Goal: Task Accomplishment & Management: Manage account settings

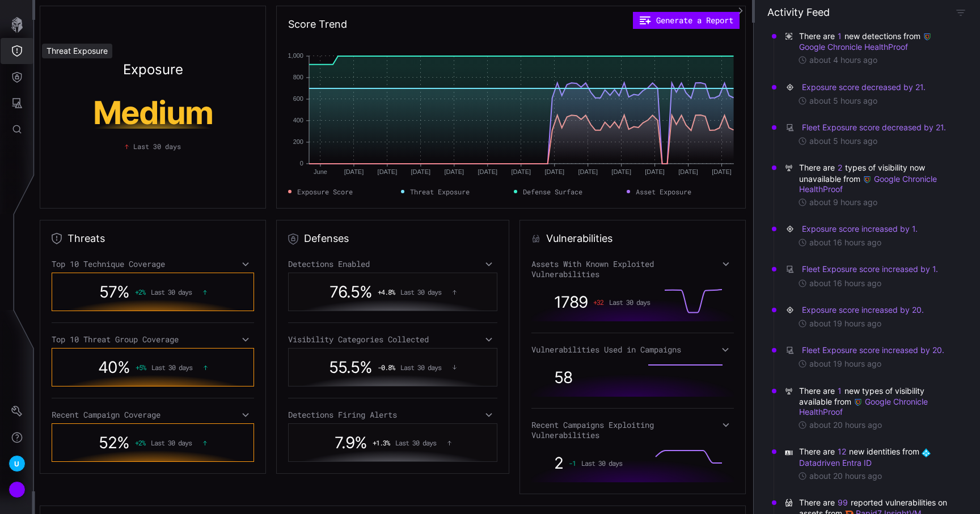
click at [16, 61] on button "Threat Exposure" at bounding box center [17, 51] width 33 height 26
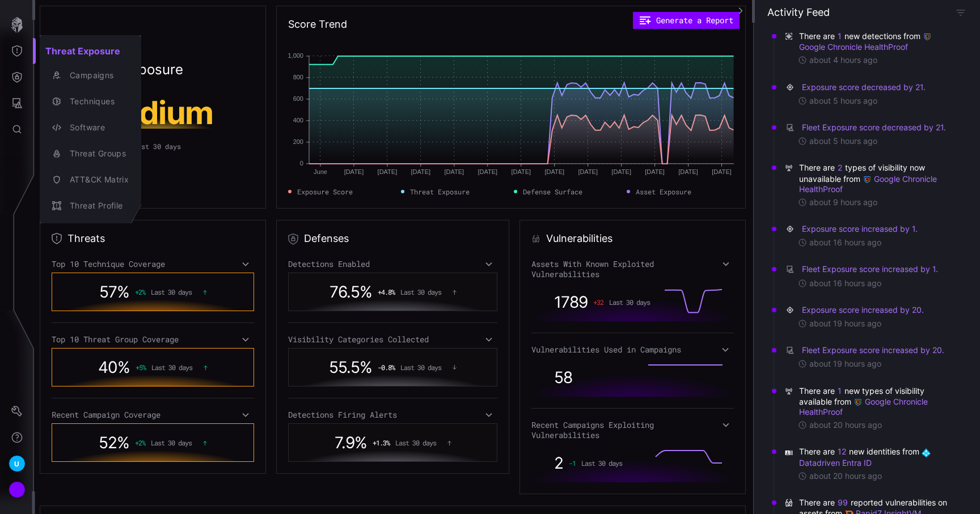
click at [16, 74] on div at bounding box center [490, 257] width 980 height 514
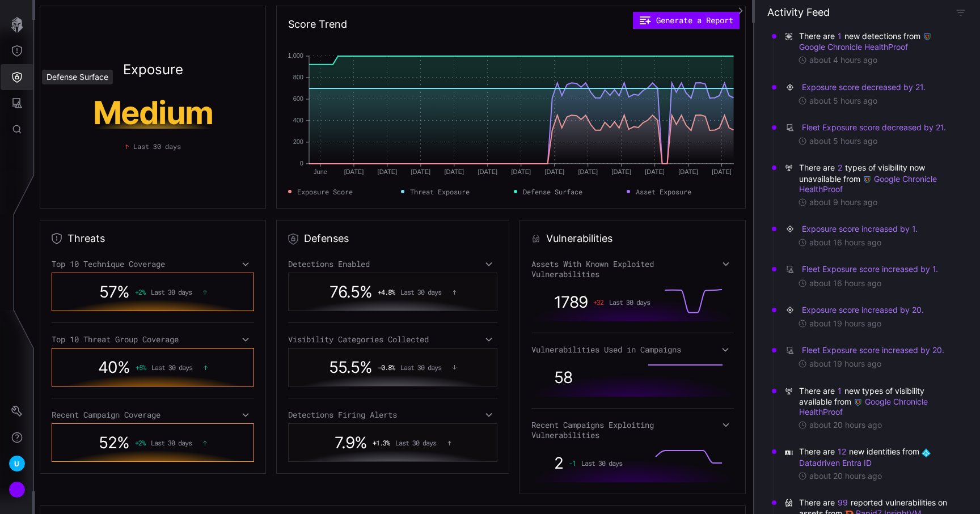
click at [16, 74] on icon "Defense Surface" at bounding box center [16, 76] width 11 height 11
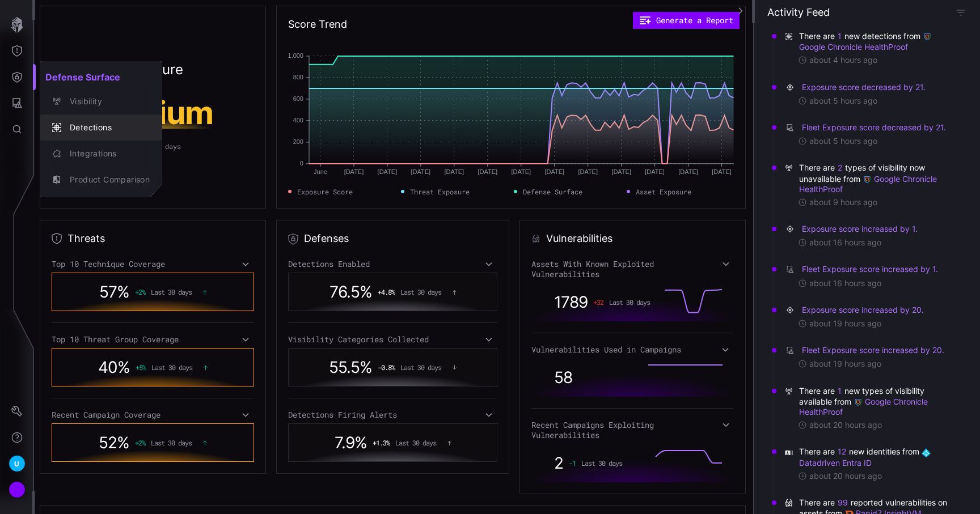
click at [102, 127] on div "Detections" at bounding box center [107, 128] width 86 height 14
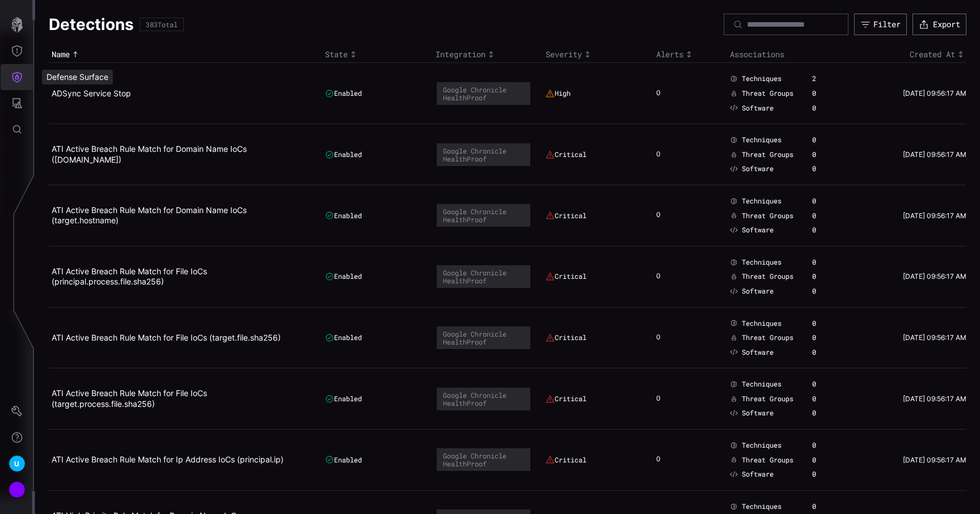
click at [25, 82] on button "Defense Surface" at bounding box center [17, 77] width 33 height 26
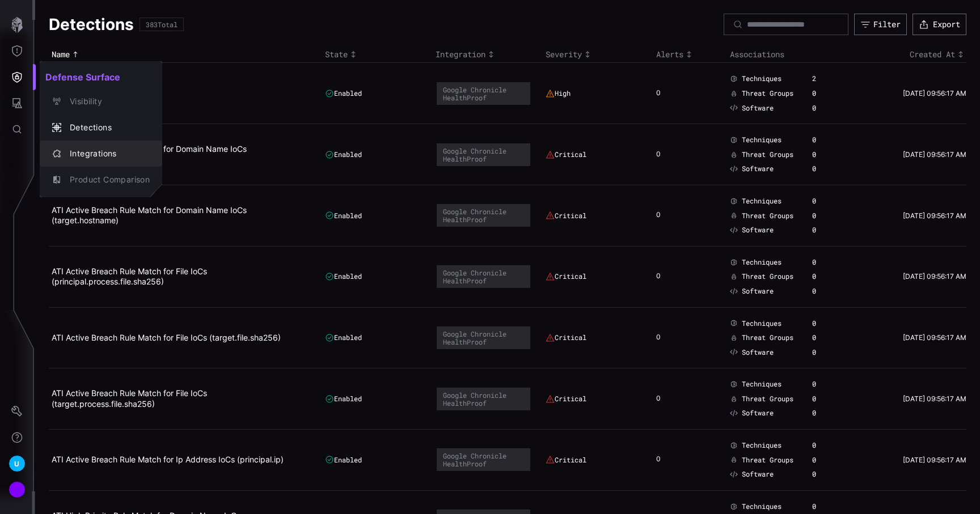
click at [91, 143] on button "Integrations" at bounding box center [101, 154] width 122 height 26
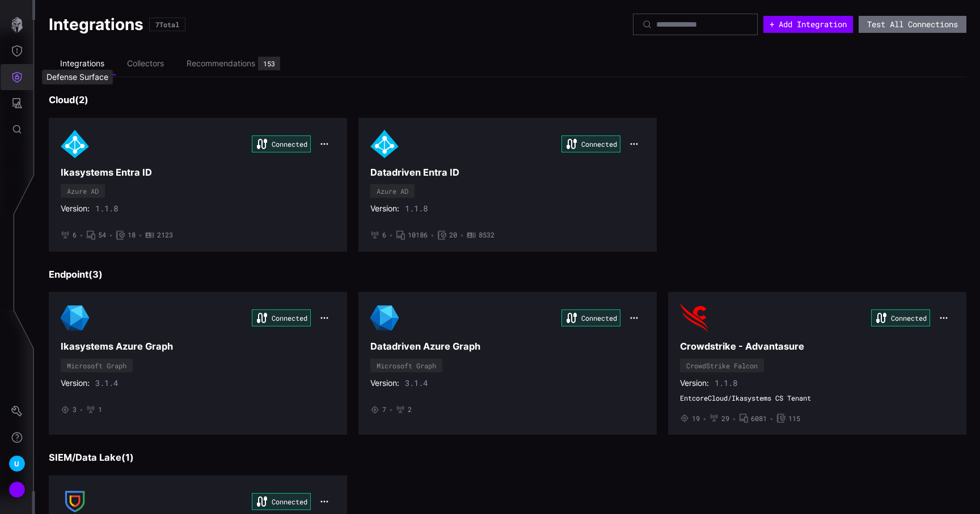
click at [10, 78] on button "Defense Surface" at bounding box center [17, 77] width 33 height 26
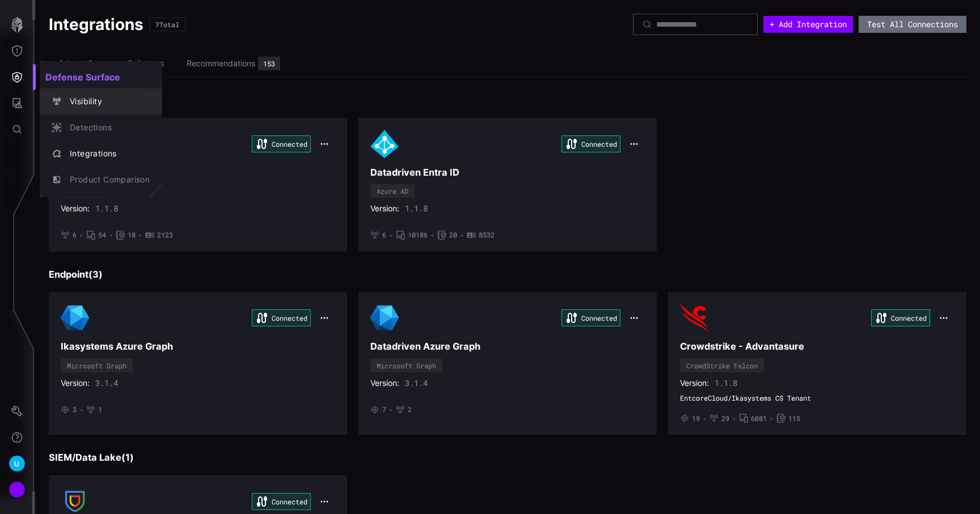
click at [69, 94] on div "Visibility" at bounding box center [100, 102] width 113 height 16
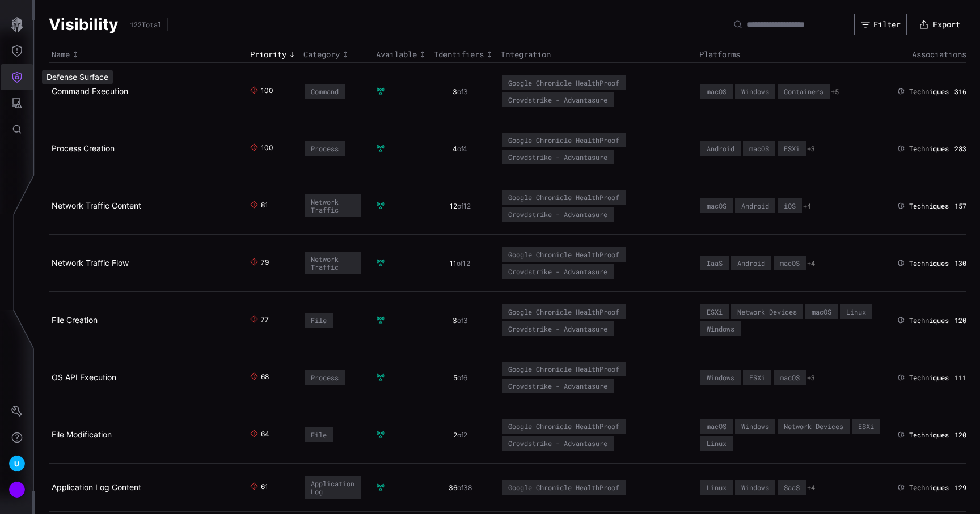
click at [21, 53] on icon "Threat Exposure" at bounding box center [16, 50] width 11 height 11
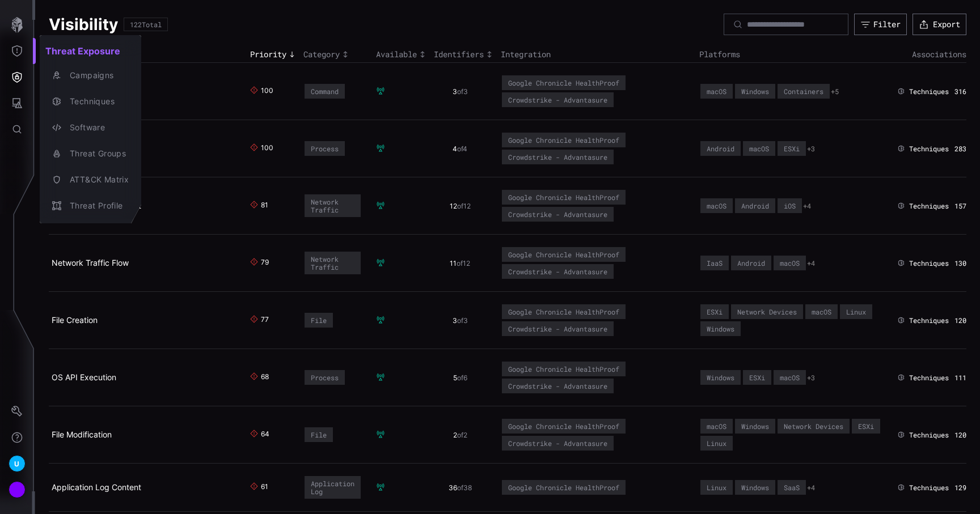
click at [19, 77] on div at bounding box center [490, 257] width 980 height 514
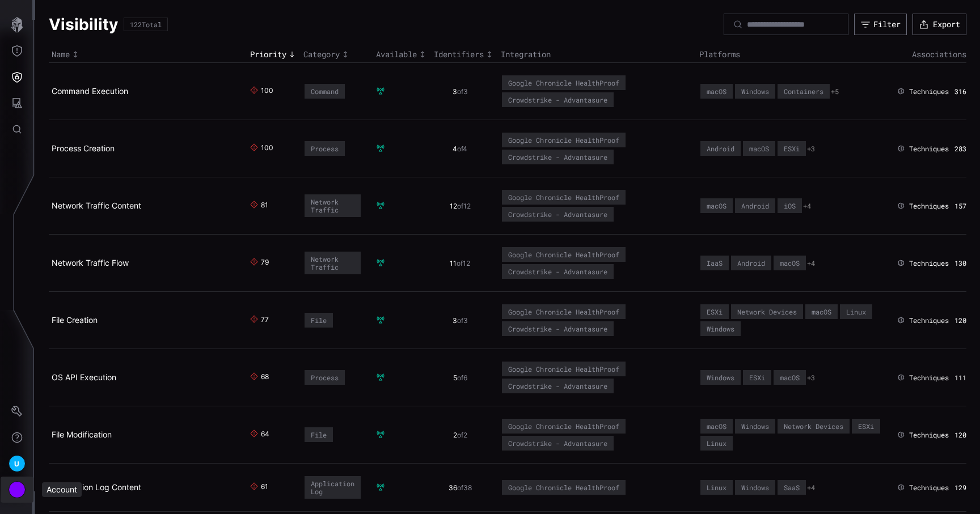
click at [19, 491] on div "Account" at bounding box center [17, 489] width 17 height 17
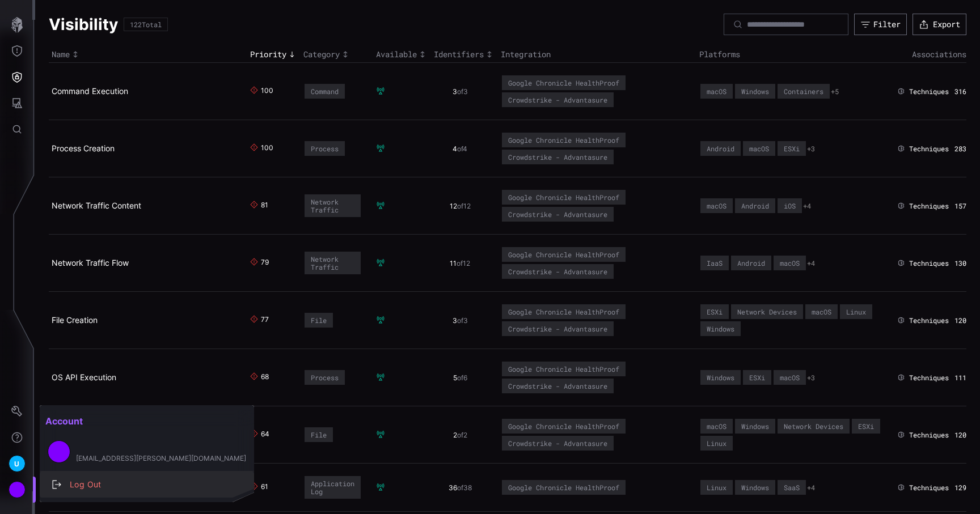
click at [83, 486] on div "Log Out" at bounding box center [152, 485] width 177 height 14
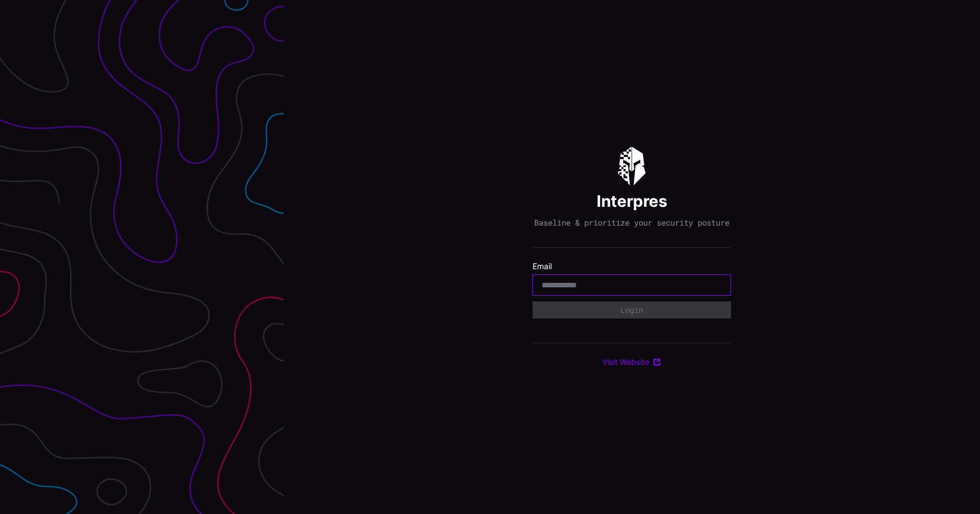
click at [638, 285] on div at bounding box center [631, 285] width 198 height 22
click at [628, 290] on input "email" at bounding box center [631, 285] width 180 height 10
type input "**********"
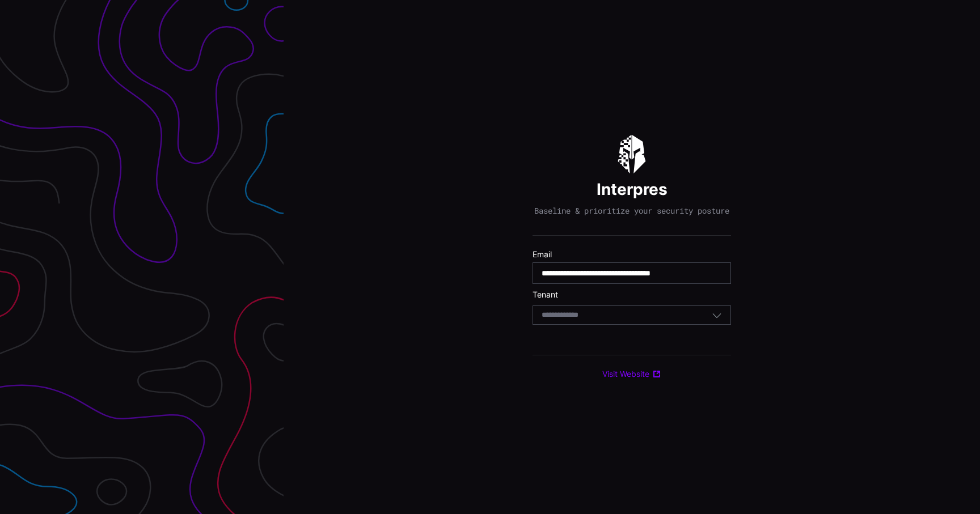
click at [616, 325] on div "Select Tenant" at bounding box center [631, 315] width 198 height 19
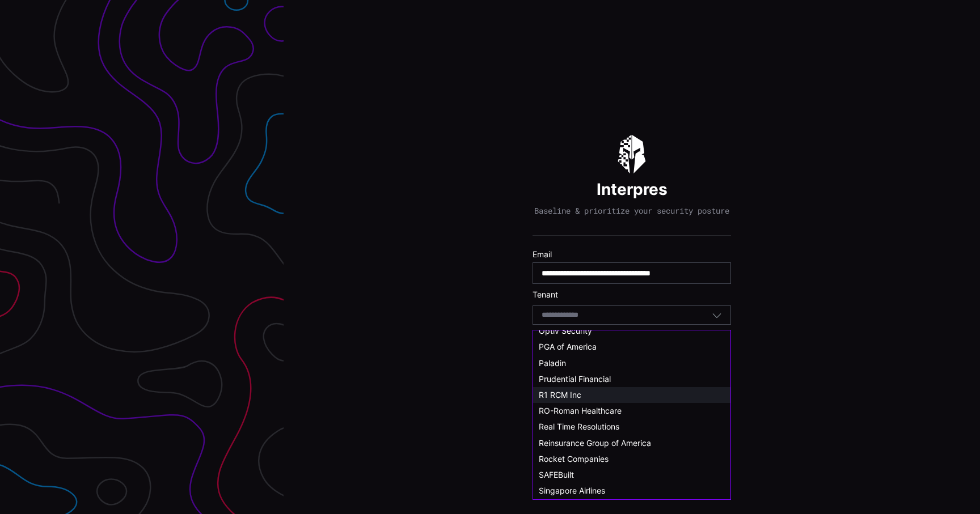
scroll to position [530, 0]
click at [595, 457] on span "Rocket Companies" at bounding box center [574, 458] width 70 height 10
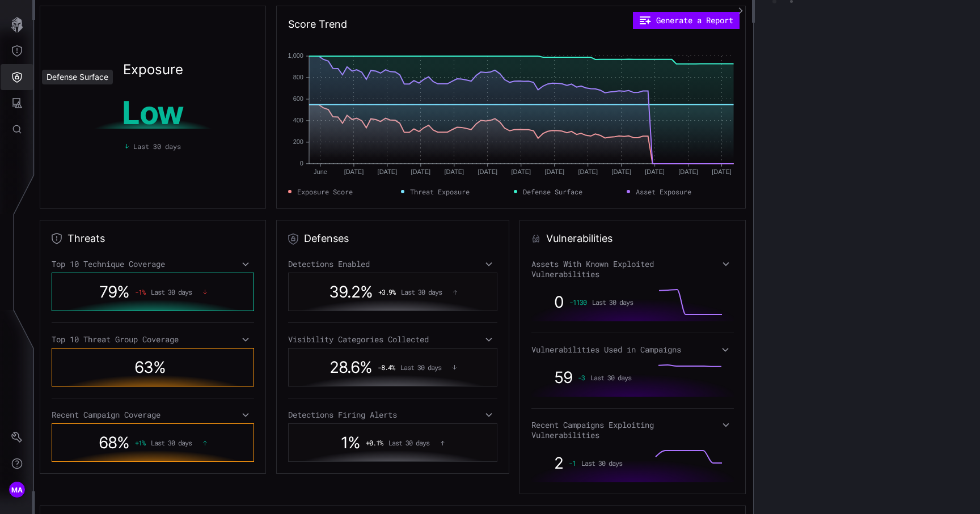
click at [14, 79] on icon "Defense Surface" at bounding box center [16, 76] width 11 height 11
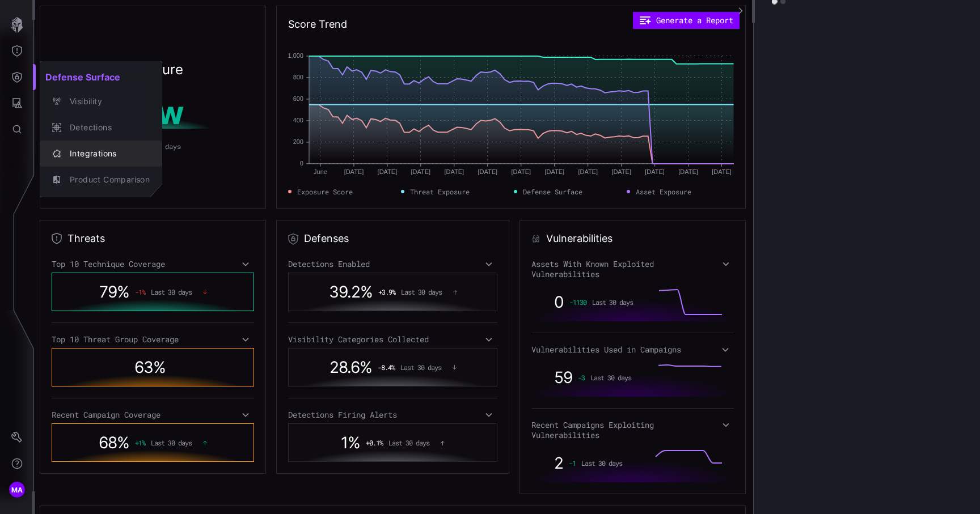
click at [88, 162] on button "Integrations" at bounding box center [101, 154] width 122 height 26
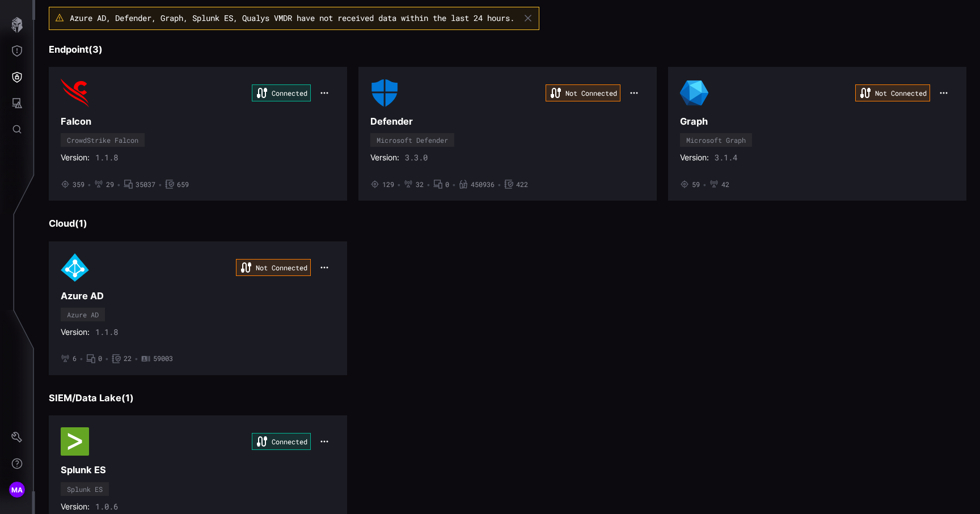
scroll to position [82, 0]
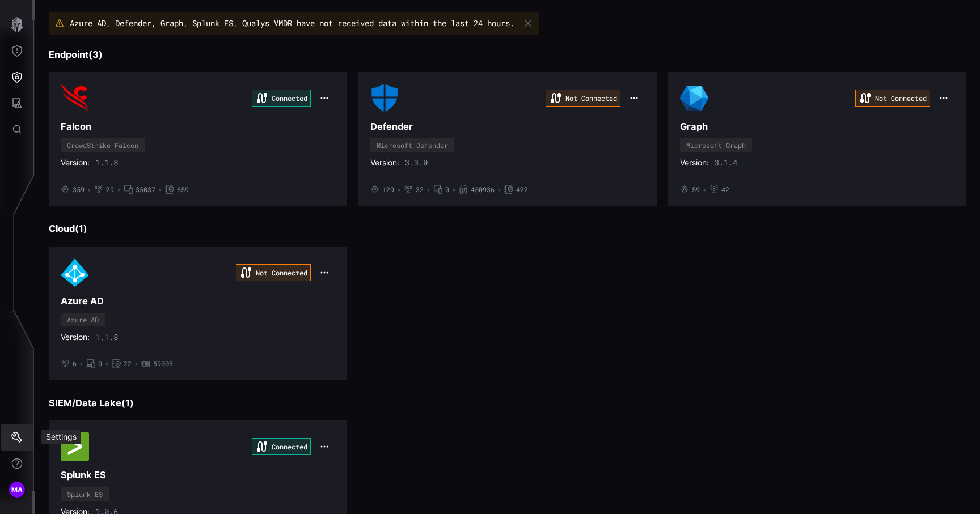
click at [15, 432] on icon "Settings" at bounding box center [16, 437] width 11 height 11
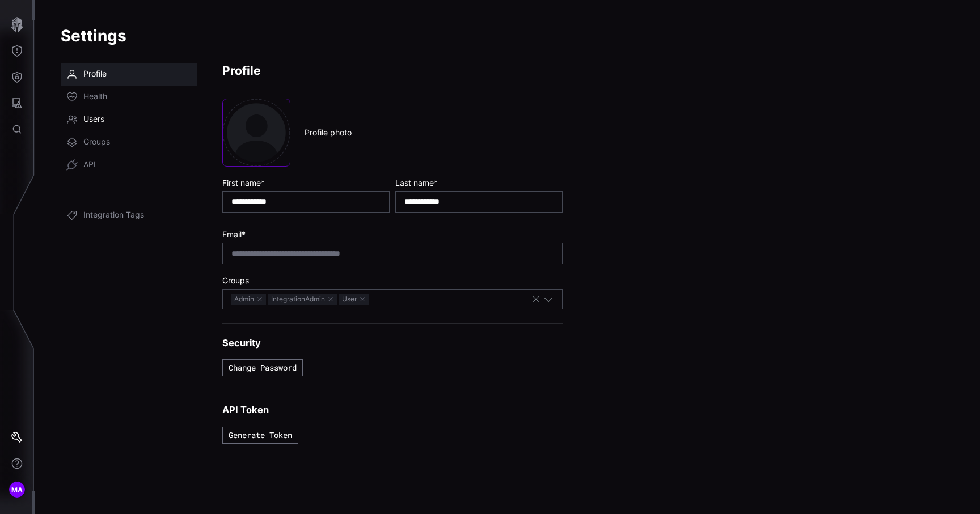
click at [107, 125] on link "Users" at bounding box center [129, 119] width 136 height 23
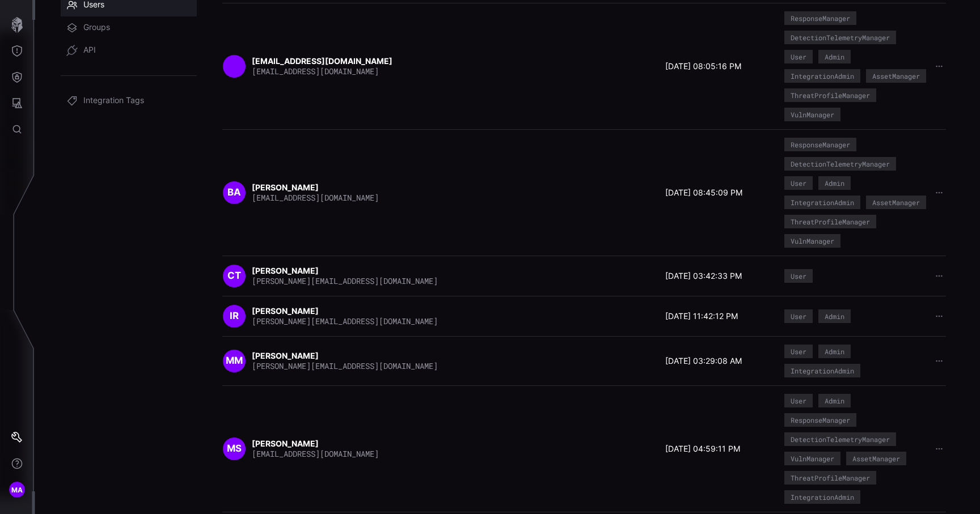
scroll to position [81, 0]
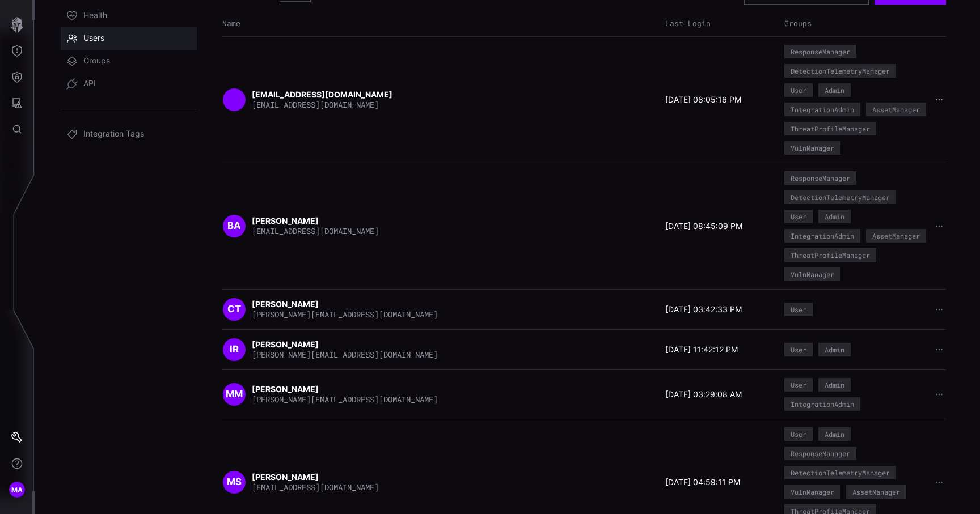
click at [944, 105] on button "button" at bounding box center [939, 99] width 15 height 11
click at [910, 180] on div "Delete user" at bounding box center [903, 181] width 67 height 10
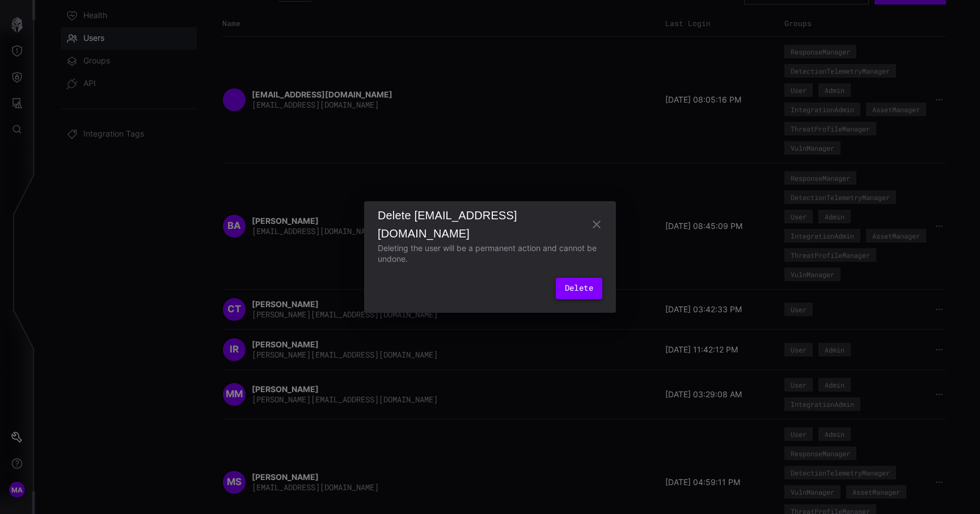
click at [585, 293] on button "Delete" at bounding box center [579, 289] width 46 height 22
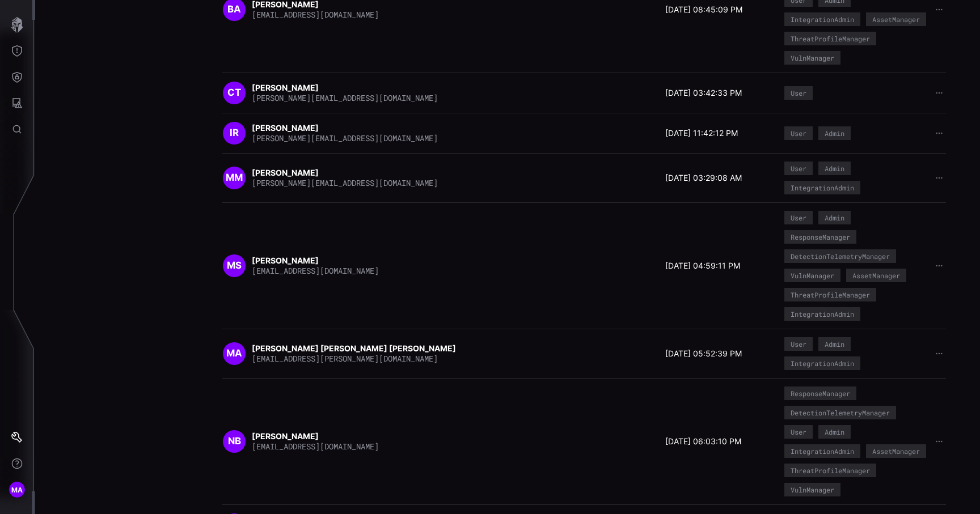
scroll to position [0, 0]
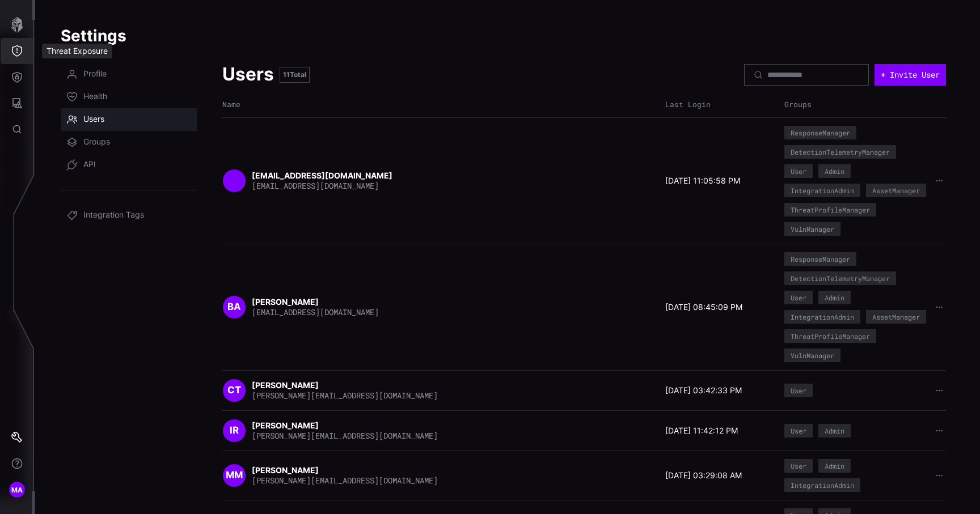
click at [17, 55] on icon "Threat Exposure" at bounding box center [16, 50] width 11 height 11
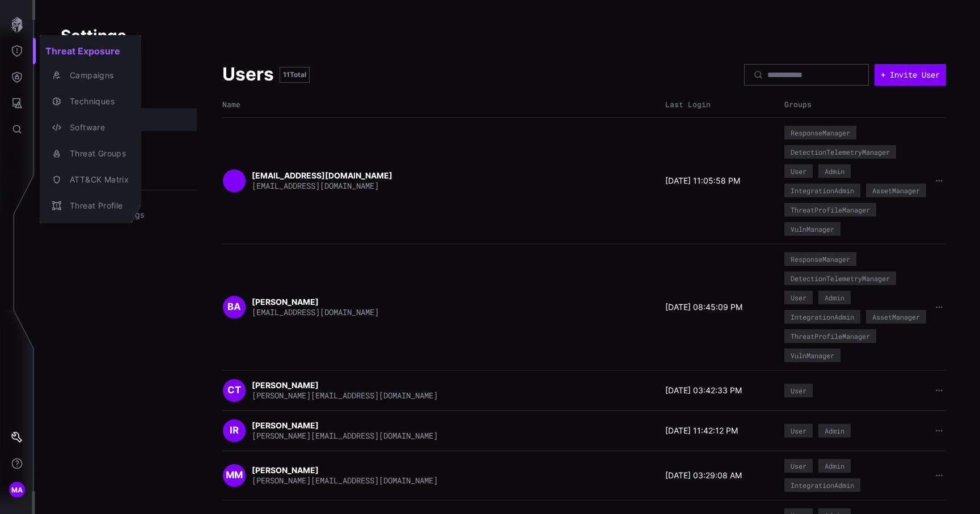
click at [17, 75] on div at bounding box center [490, 257] width 980 height 514
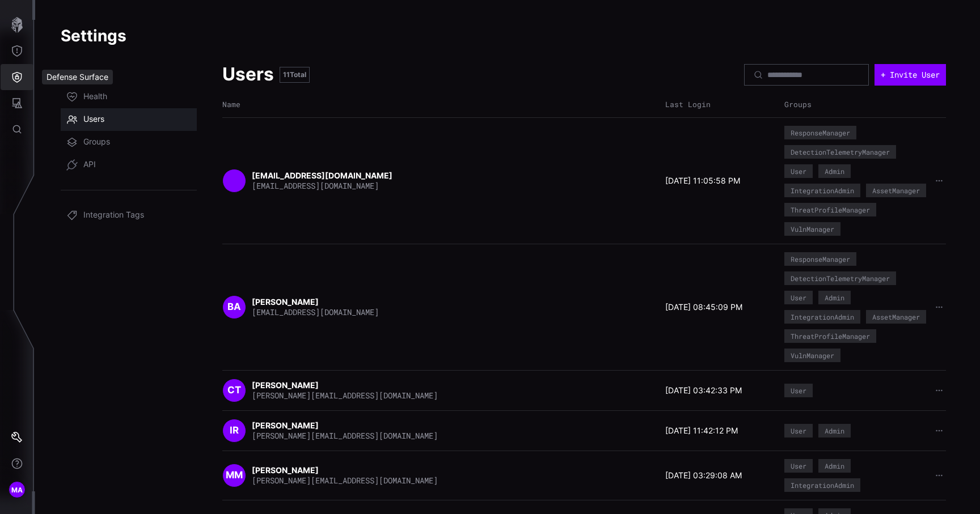
click at [17, 75] on icon "Defense Surface" at bounding box center [16, 76] width 11 height 11
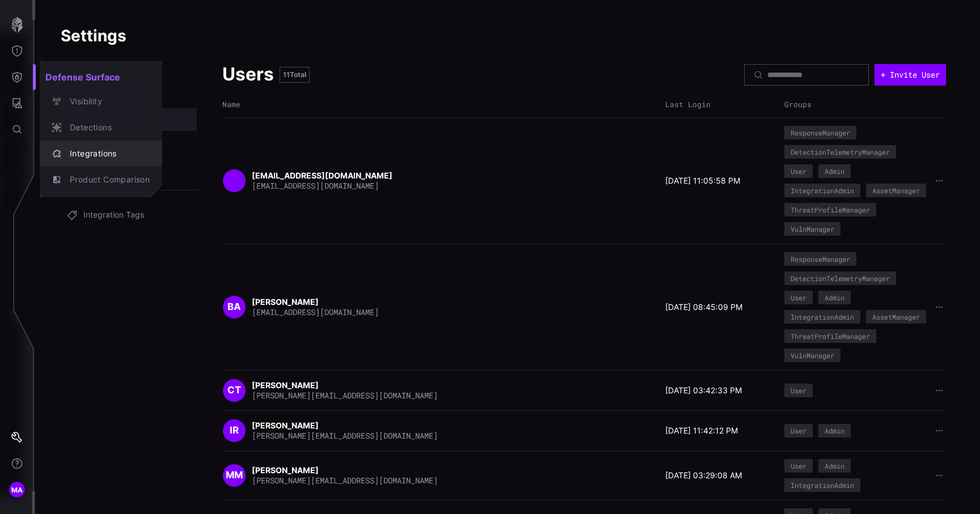
click at [76, 143] on button "Integrations" at bounding box center [101, 154] width 122 height 26
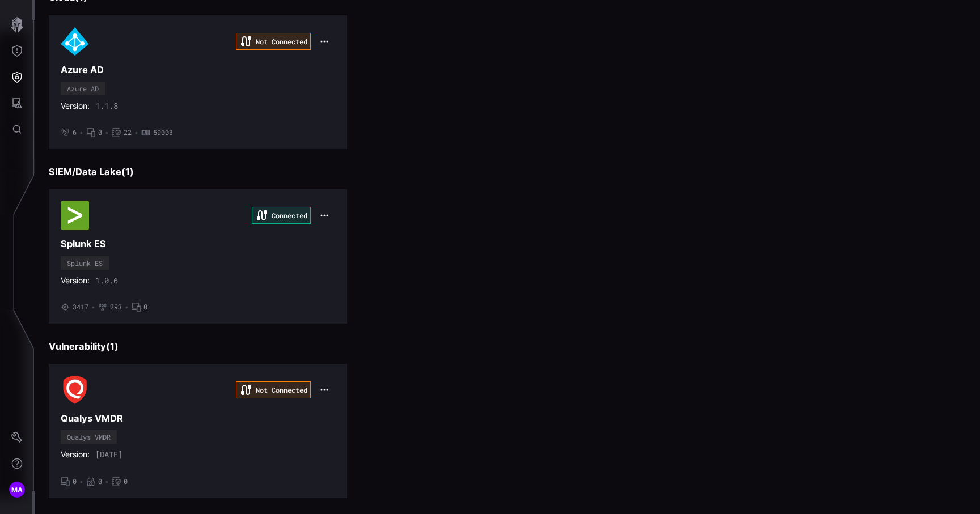
scroll to position [315, 0]
click at [9, 485] on button "MA" at bounding box center [17, 490] width 33 height 26
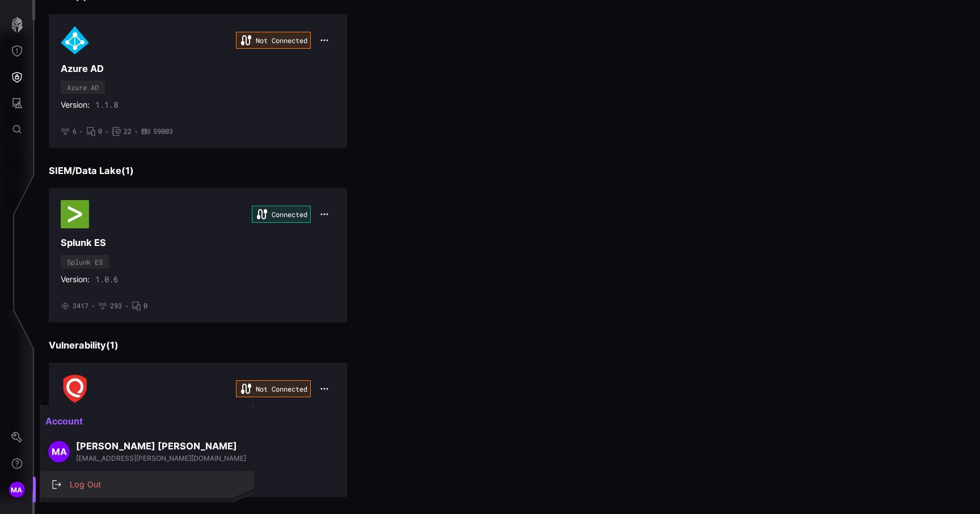
click at [94, 480] on div "Log Out" at bounding box center [152, 485] width 177 height 14
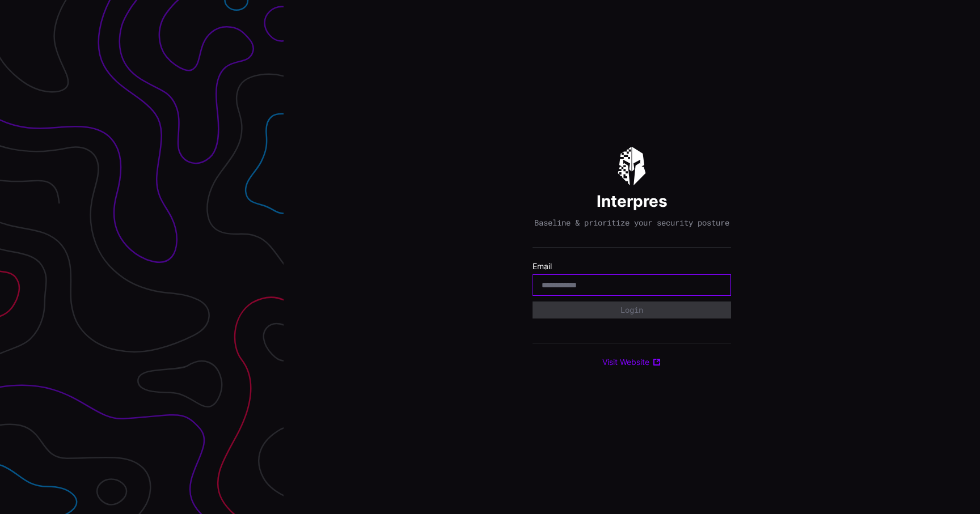
type input "**********"
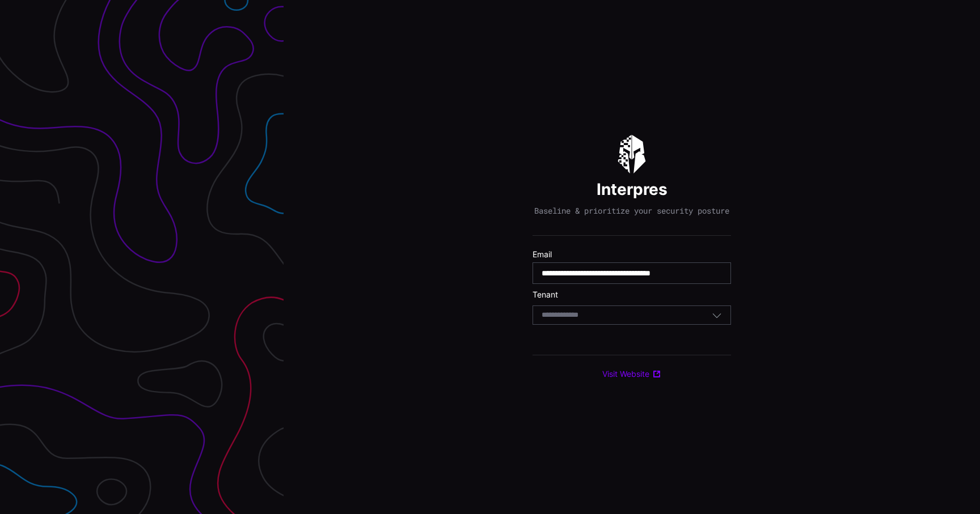
click at [586, 320] on input at bounding box center [570, 316] width 58 height 10
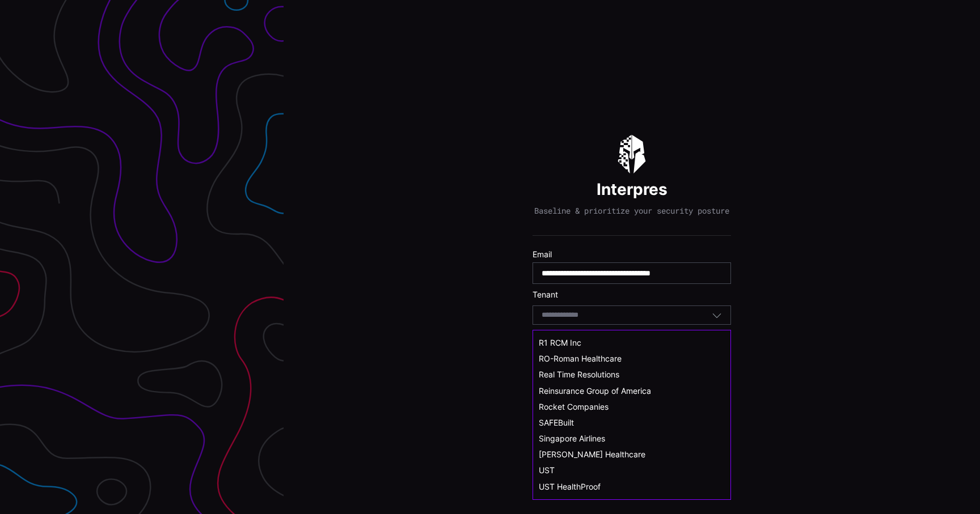
scroll to position [625, 0]
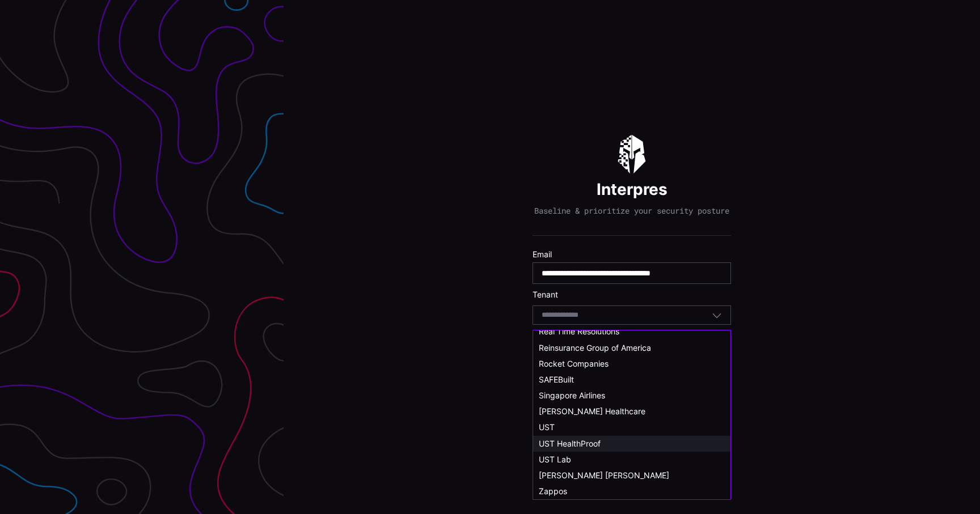
click at [592, 439] on span "UST HealthProof" at bounding box center [570, 444] width 62 height 10
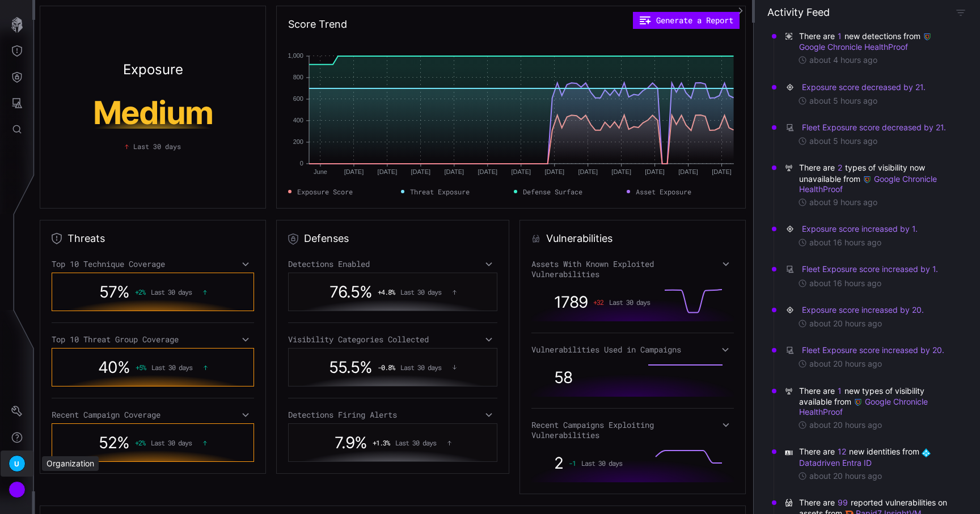
click at [16, 464] on span "U" at bounding box center [16, 464] width 5 height 12
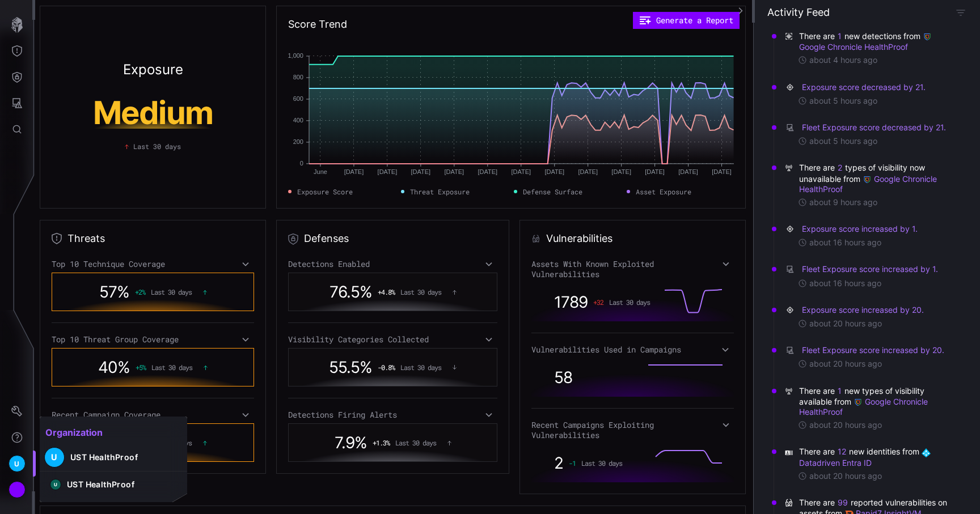
click at [20, 83] on div at bounding box center [490, 257] width 980 height 514
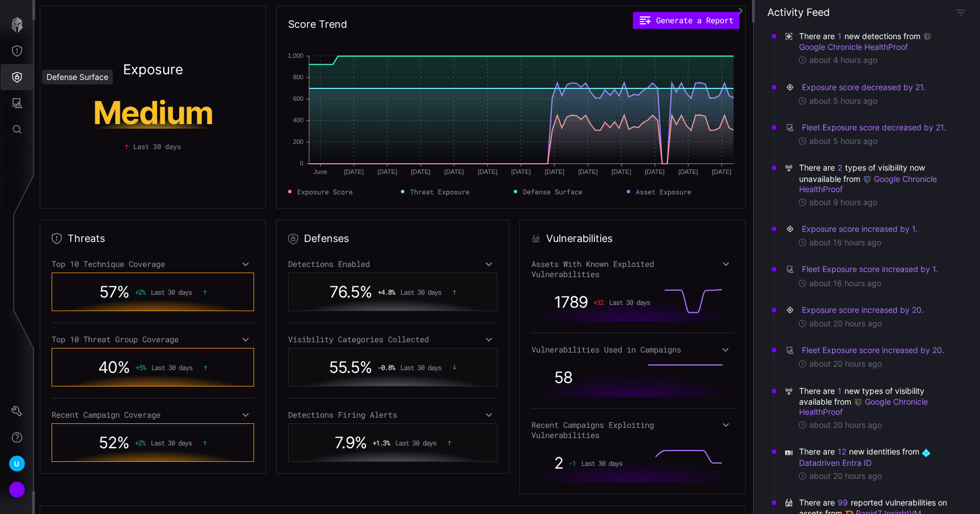
click at [20, 79] on icon "Defense Surface" at bounding box center [17, 77] width 10 height 11
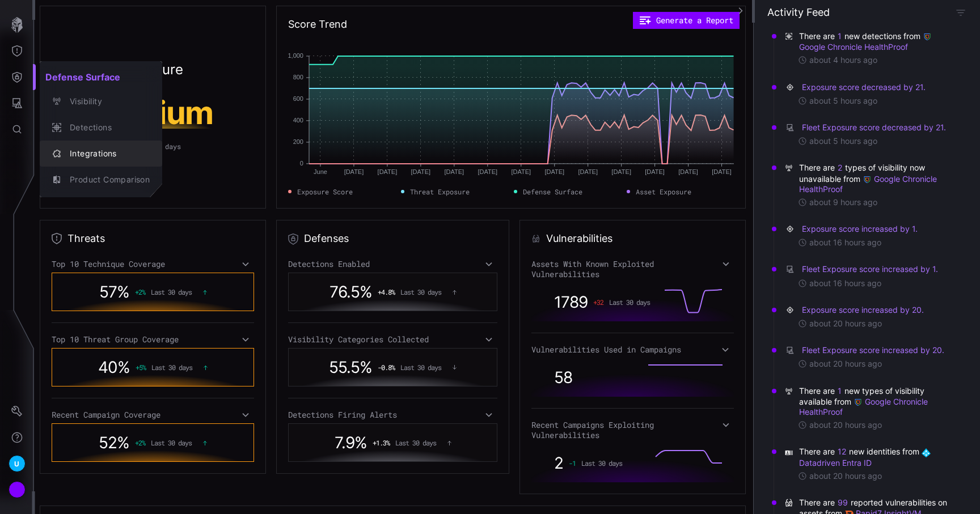
click at [78, 149] on div "Integrations" at bounding box center [107, 154] width 86 height 14
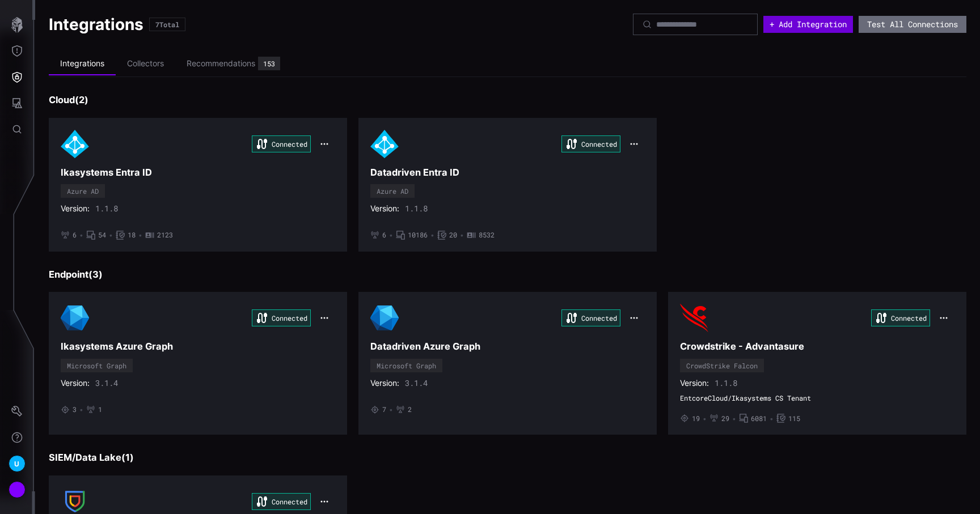
click at [807, 23] on button "+ Add Integration" at bounding box center [808, 24] width 90 height 17
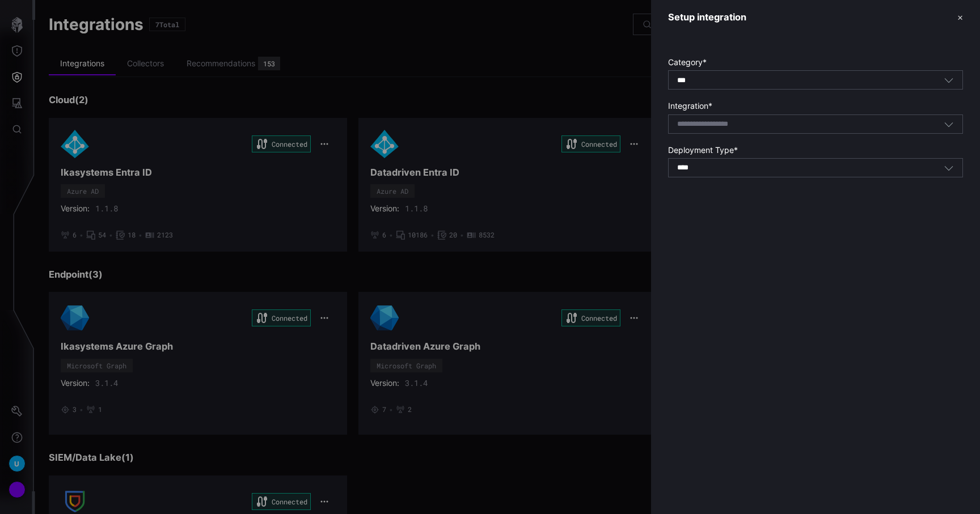
click at [747, 122] on input at bounding box center [717, 125] width 81 height 10
type input "*"
click at [721, 438] on div "Setup integration ✕ Category * *** All Integration * Select integration Deploym…" at bounding box center [815, 257] width 329 height 514
click at [609, 24] on div at bounding box center [490, 257] width 980 height 514
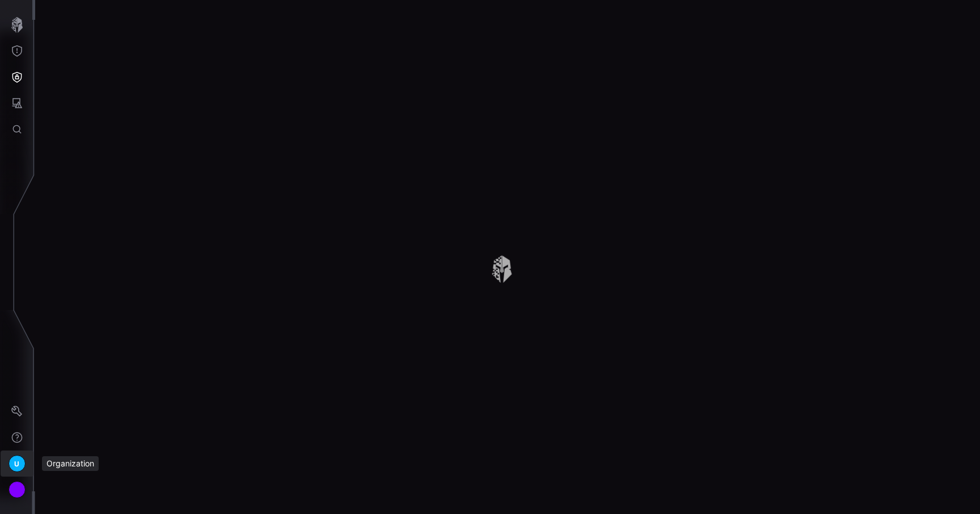
click at [18, 465] on span "U" at bounding box center [16, 464] width 5 height 12
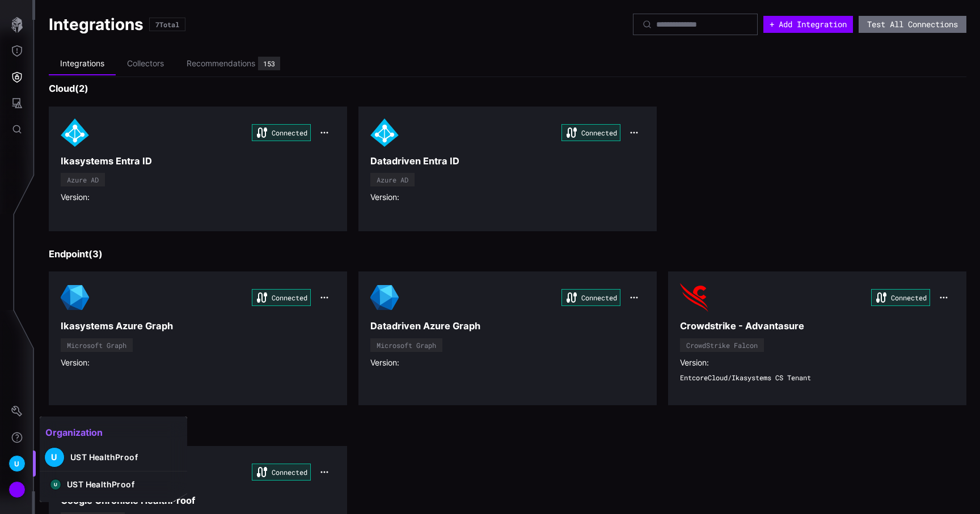
click at [18, 465] on div at bounding box center [490, 257] width 980 height 514
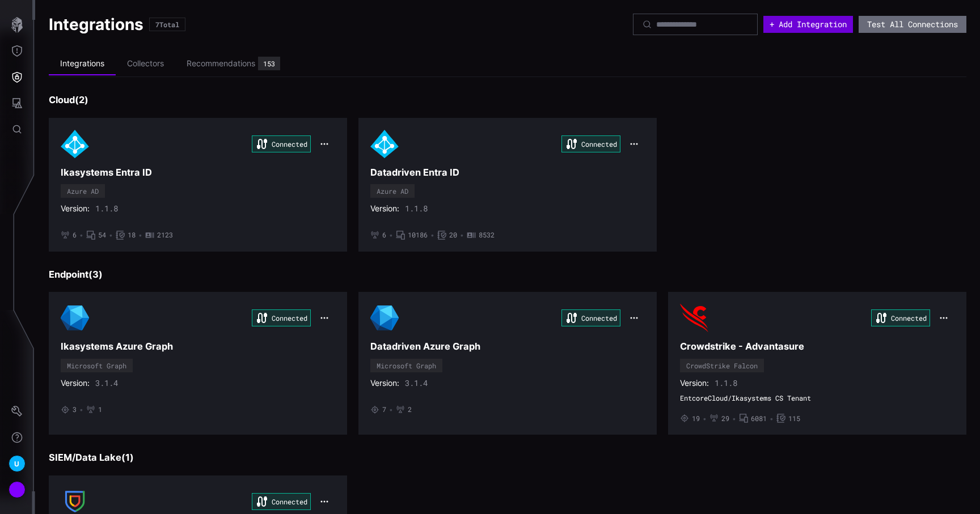
click at [782, 27] on button "+ Add Integration" at bounding box center [808, 24] width 90 height 17
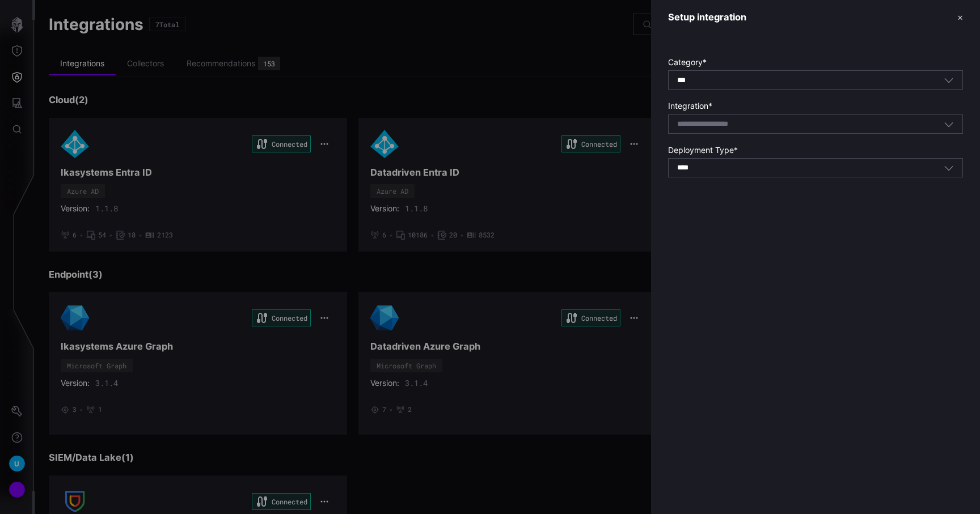
click at [772, 123] on div "Select integration" at bounding box center [810, 124] width 266 height 10
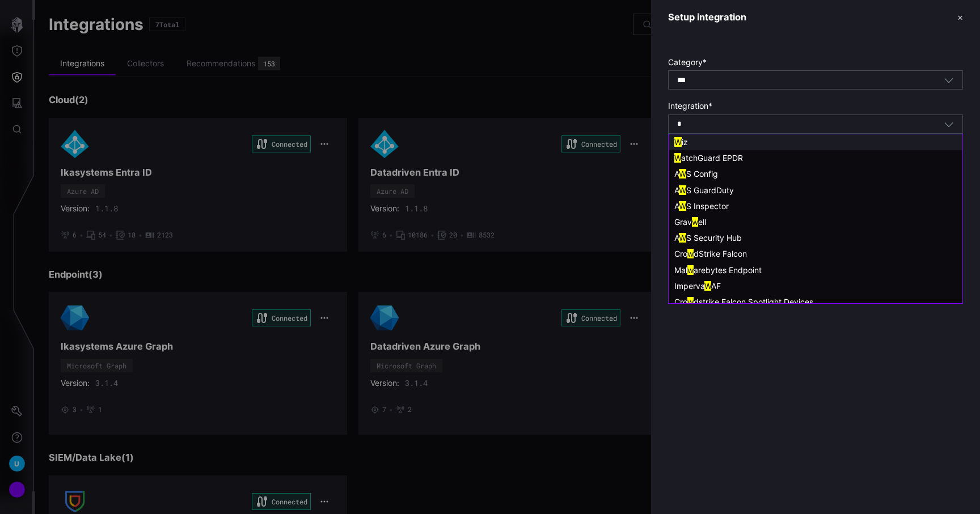
click at [749, 141] on div "W iz" at bounding box center [815, 142] width 282 height 10
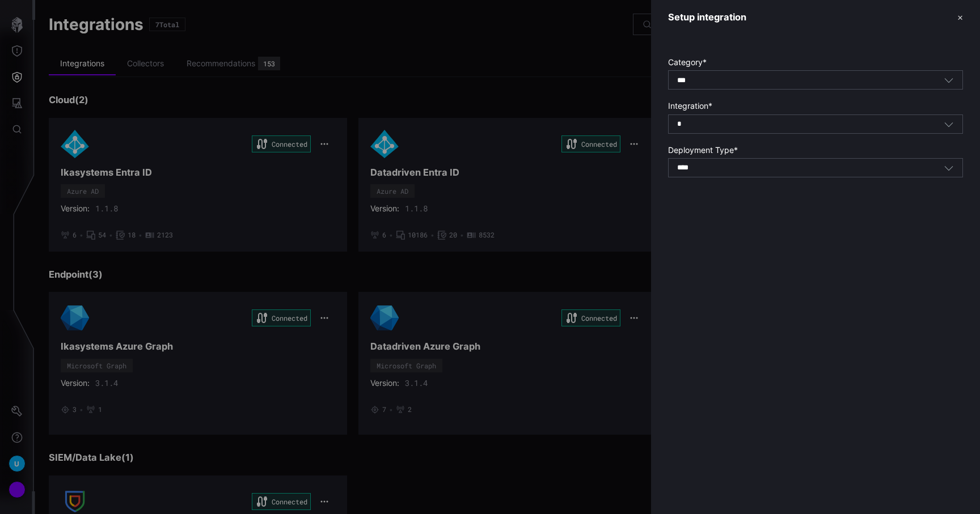
type input "***"
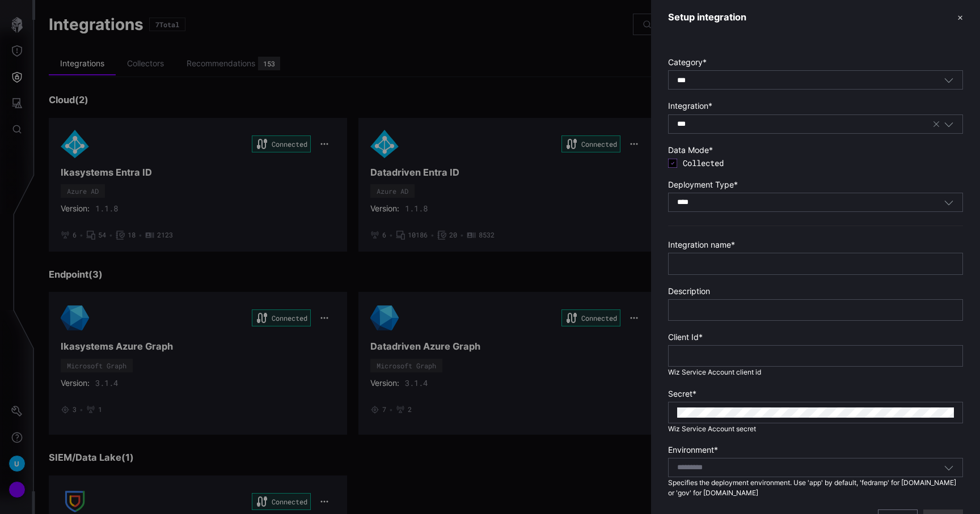
click at [731, 269] on div at bounding box center [815, 264] width 295 height 22
click at [733, 261] on input "text" at bounding box center [815, 264] width 277 height 10
type input "***"
click at [709, 350] on div at bounding box center [815, 356] width 295 height 22
click at [708, 353] on input "text" at bounding box center [815, 356] width 277 height 10
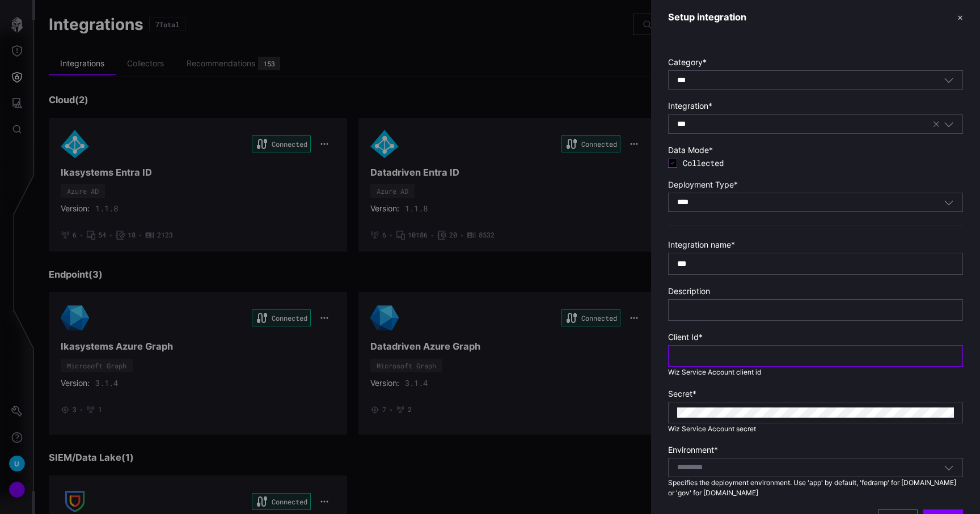
paste input "**********"
type input "**********"
click at [696, 420] on div at bounding box center [815, 413] width 295 height 22
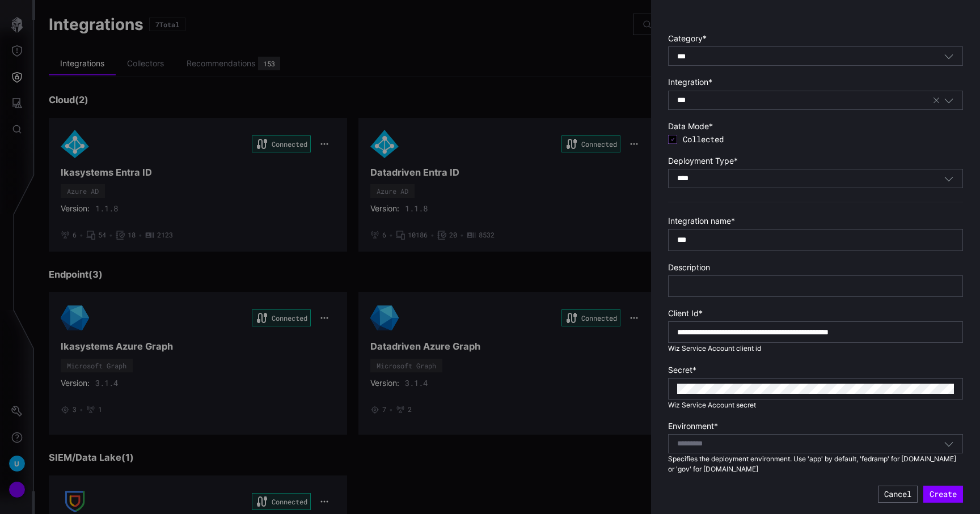
click at [742, 450] on div "Select..." at bounding box center [815, 443] width 295 height 19
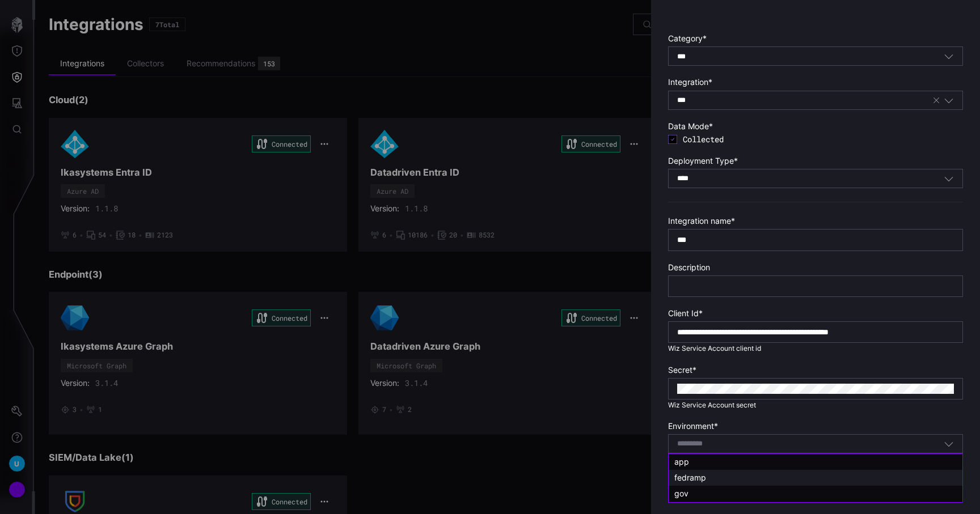
click at [729, 473] on div "fedramp" at bounding box center [815, 478] width 282 height 10
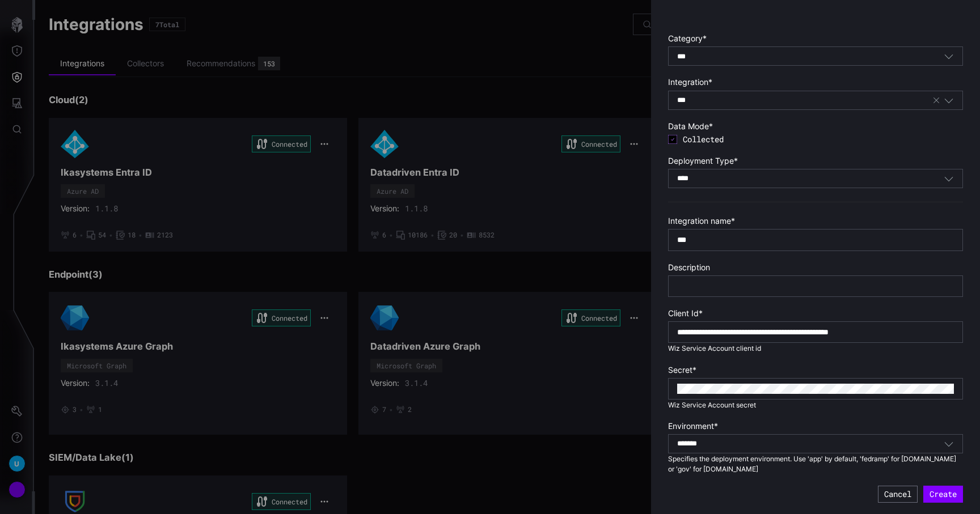
scroll to position [14, 0]
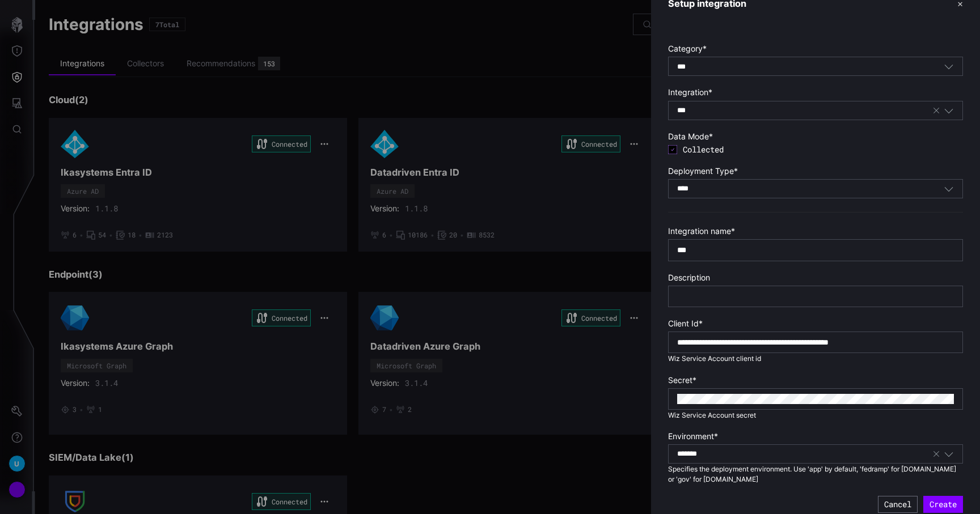
click at [727, 458] on div "******* fedramp" at bounding box center [804, 454] width 255 height 10
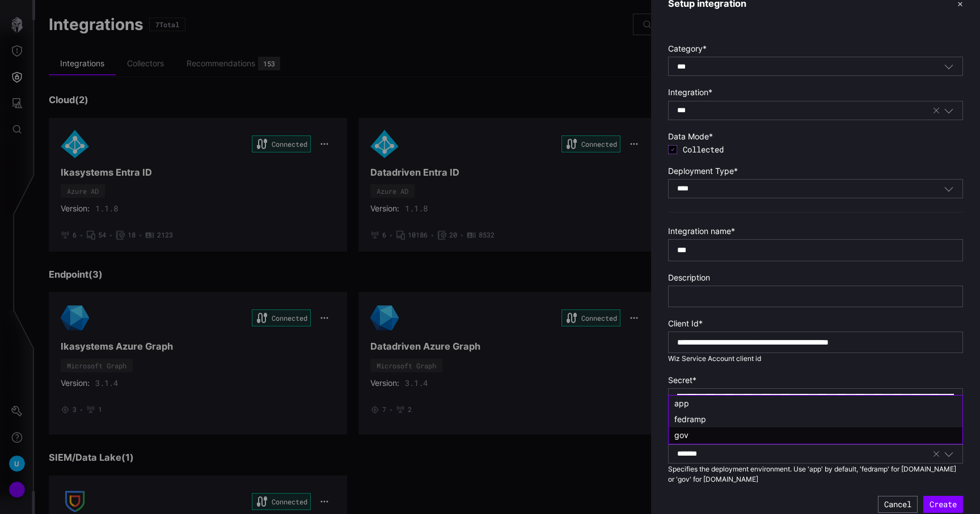
click at [714, 408] on div "app" at bounding box center [815, 404] width 282 height 10
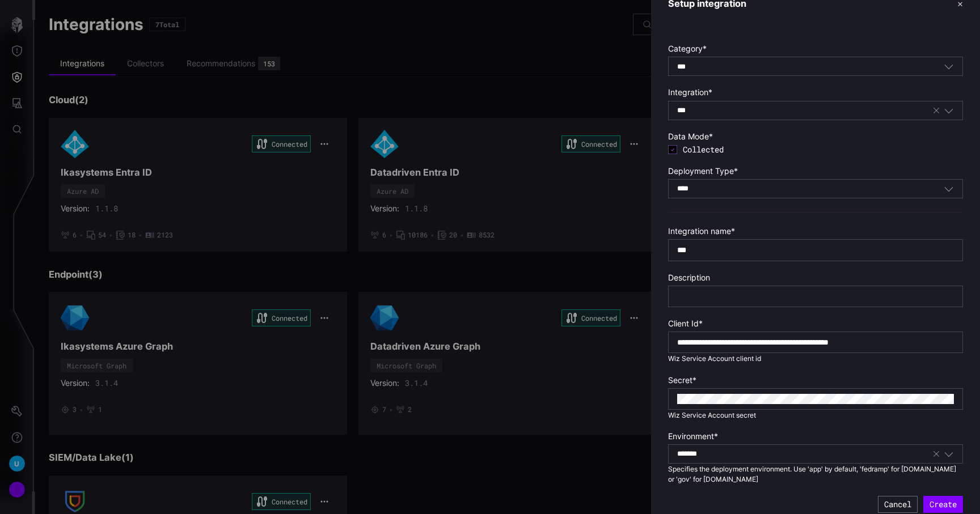
type input "***"
click at [757, 482] on section "Environment * *** app Specifies the deployment environment. Use 'app' by defaul…" at bounding box center [815, 457] width 295 height 53
click at [946, 506] on button "Create" at bounding box center [943, 504] width 40 height 17
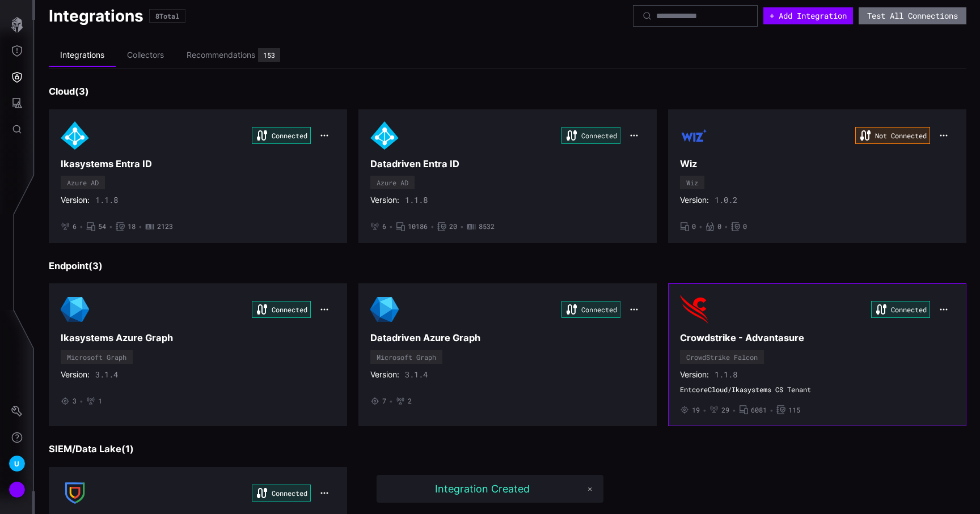
scroll to position [0, 0]
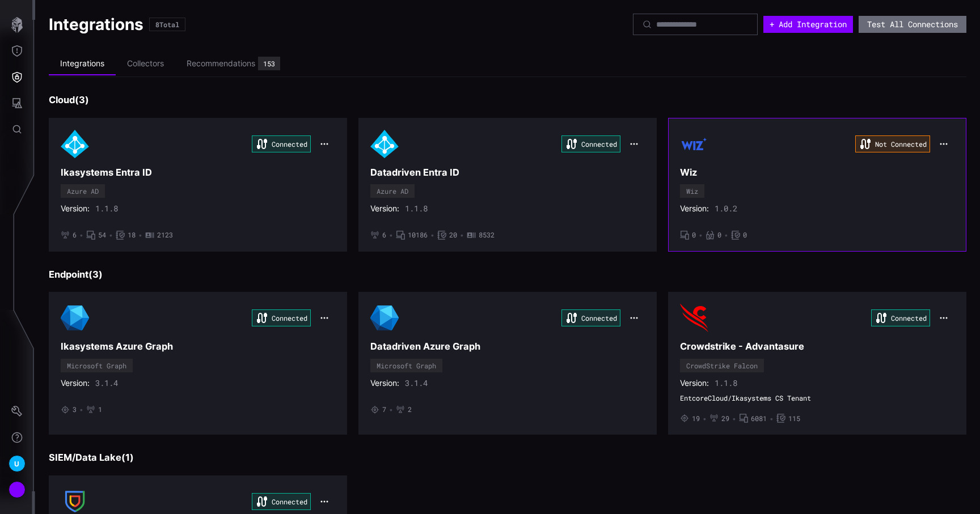
click at [709, 133] on div "Not Connected" at bounding box center [817, 144] width 274 height 28
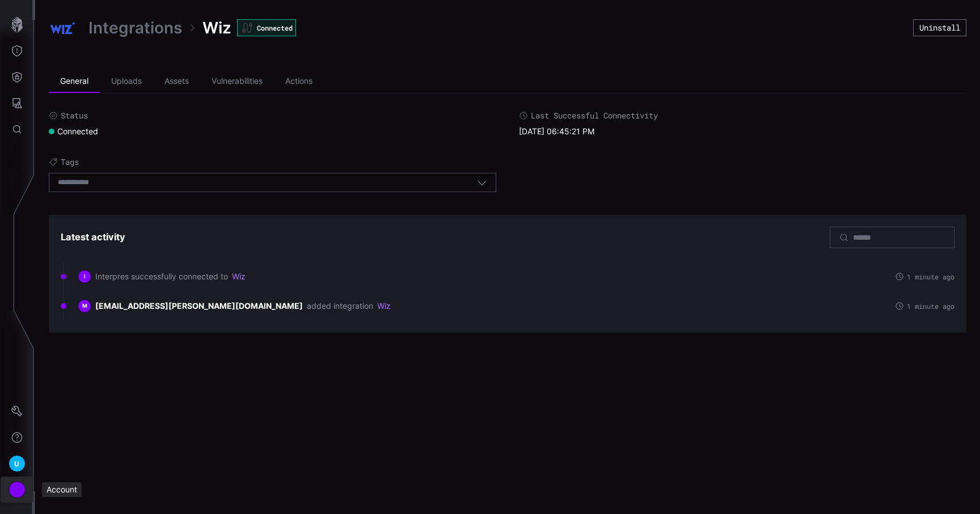
click at [9, 487] on div "Account" at bounding box center [17, 489] width 17 height 17
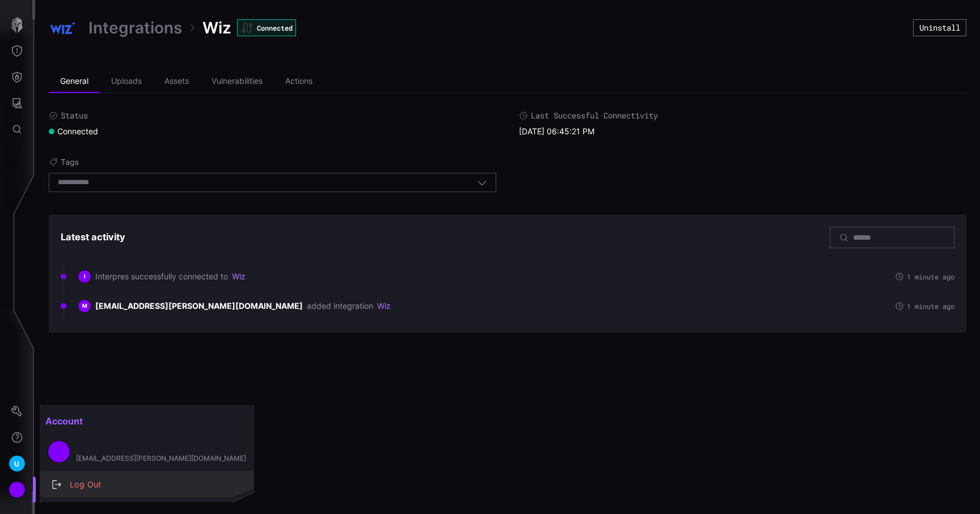
click at [66, 489] on div "Log Out" at bounding box center [152, 485] width 177 height 14
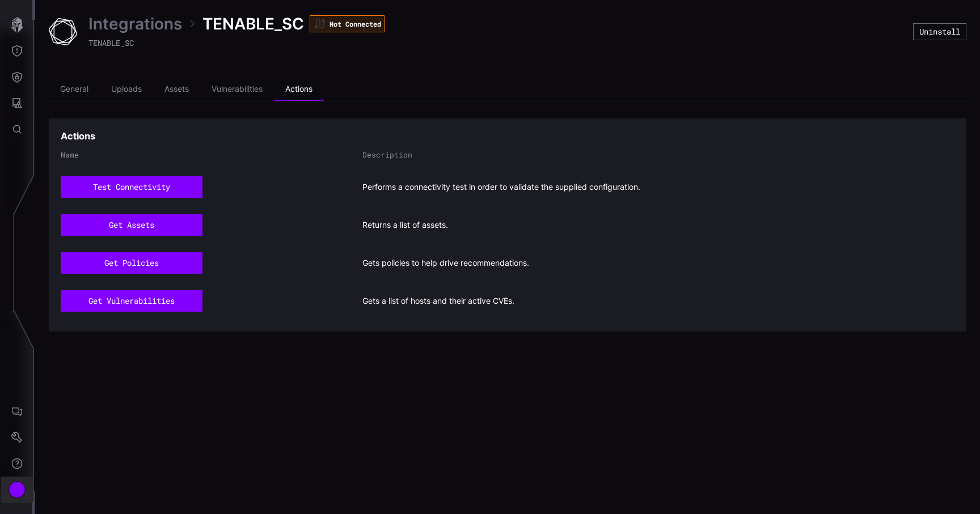
click at [21, 489] on div "Account" at bounding box center [17, 489] width 17 height 17
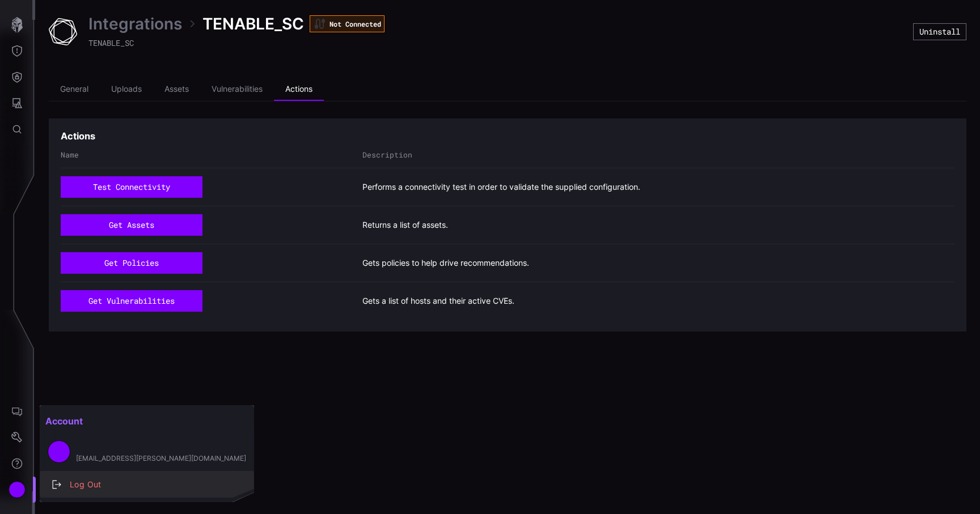
click at [79, 480] on div "Log Out" at bounding box center [152, 485] width 177 height 14
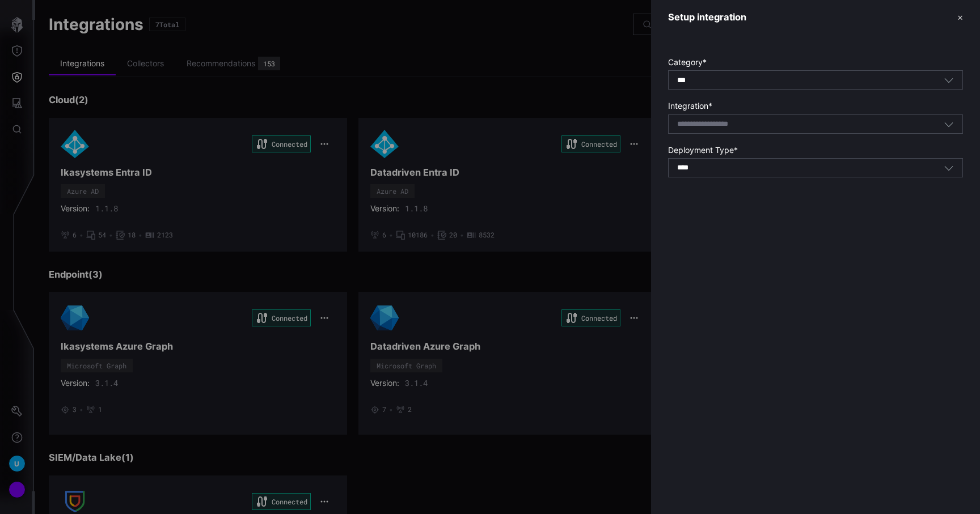
click at [554, 58] on div at bounding box center [490, 257] width 980 height 514
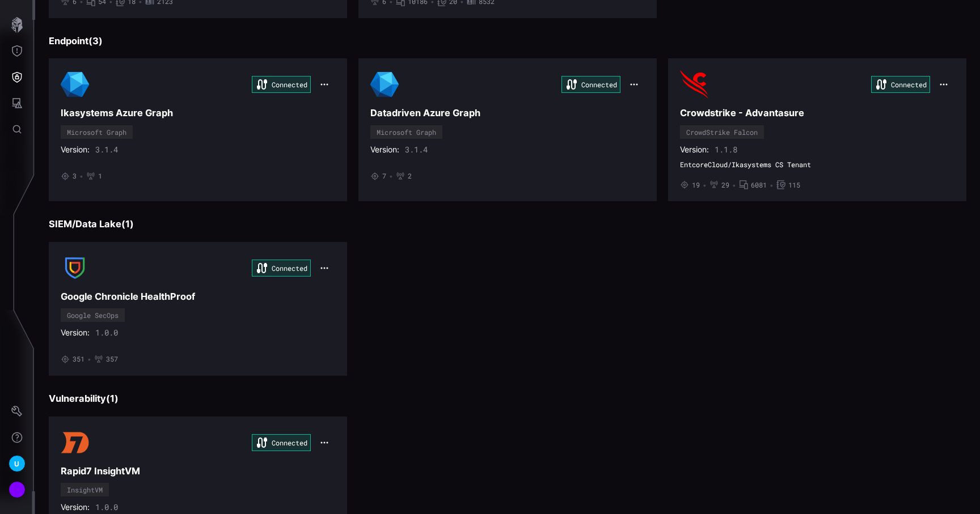
scroll to position [294, 0]
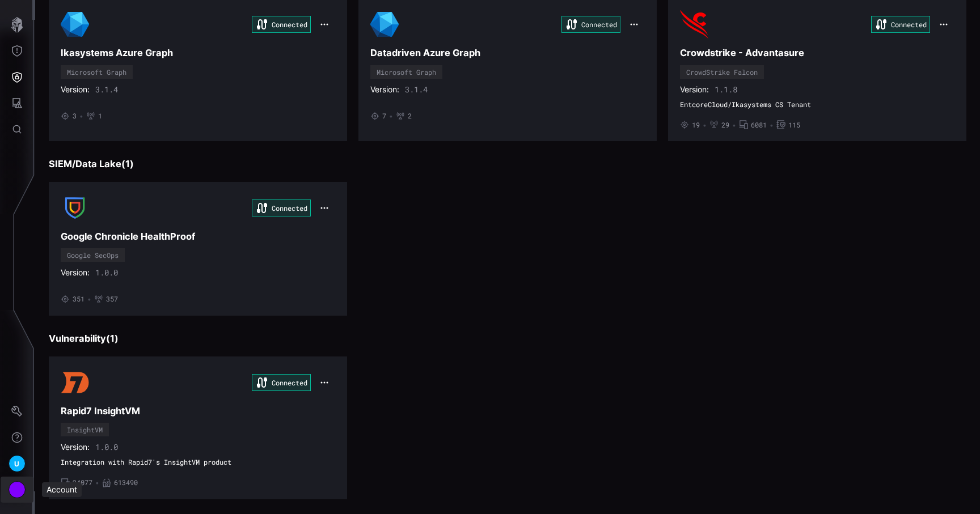
click at [19, 493] on div "Account" at bounding box center [17, 489] width 17 height 17
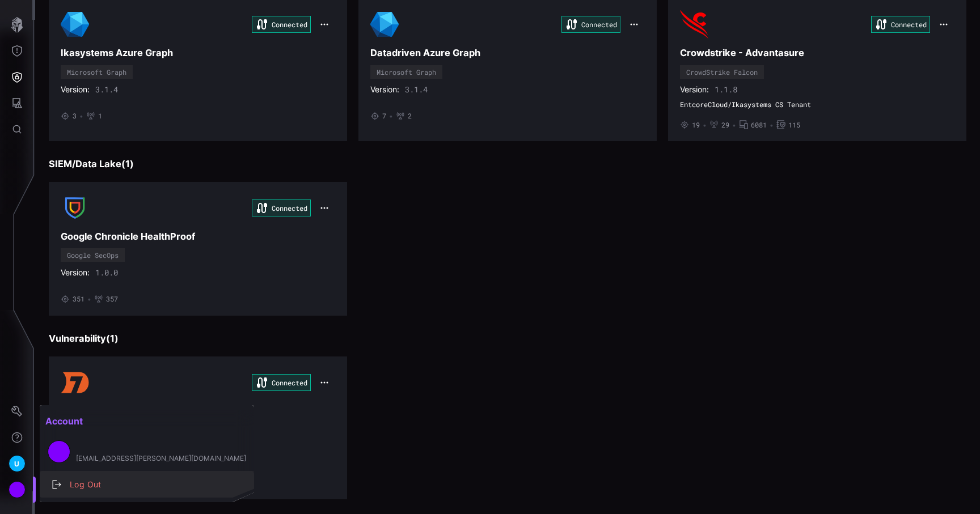
click at [113, 488] on div "Log Out" at bounding box center [152, 485] width 177 height 14
